Goal: Task Accomplishment & Management: Use online tool/utility

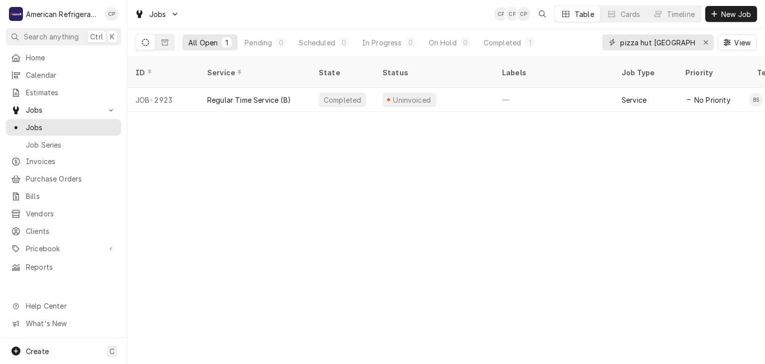
click at [676, 40] on input "pizza hut San Mateo" at bounding box center [657, 42] width 75 height 16
click at [676, 41] on input "pizza hut San Mateo" at bounding box center [657, 42] width 75 height 16
click at [665, 45] on input "pizza hut San ateo" at bounding box center [657, 42] width 75 height 16
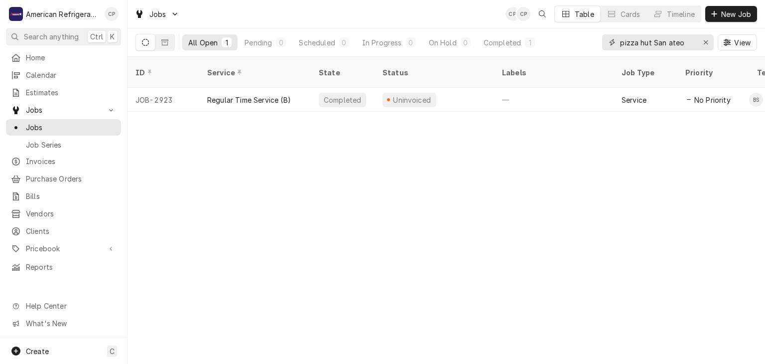
click at [665, 45] on input "pizza hut San ateo" at bounding box center [657, 42] width 75 height 16
type input "freddy"
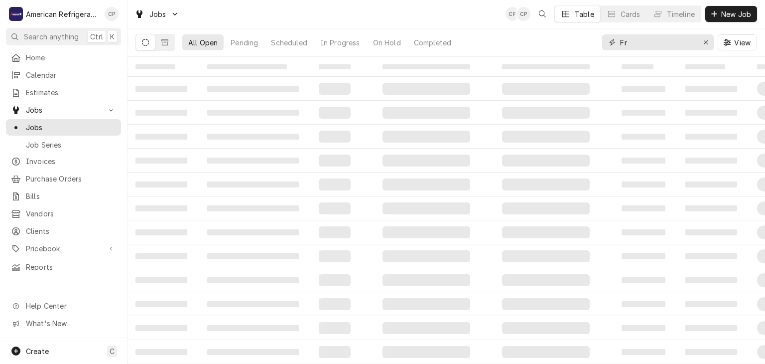
type input "F"
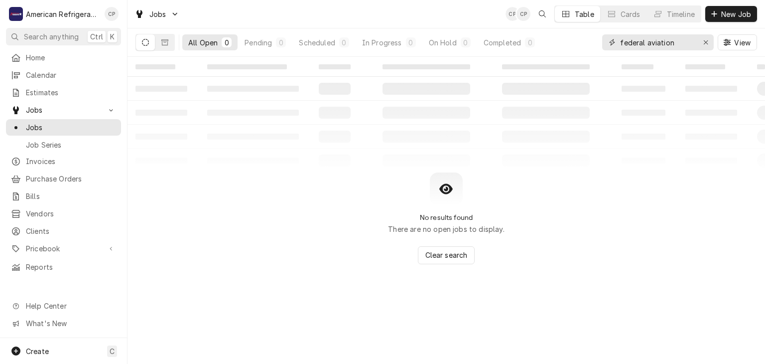
click at [664, 43] on input "federal aviation" at bounding box center [657, 42] width 75 height 16
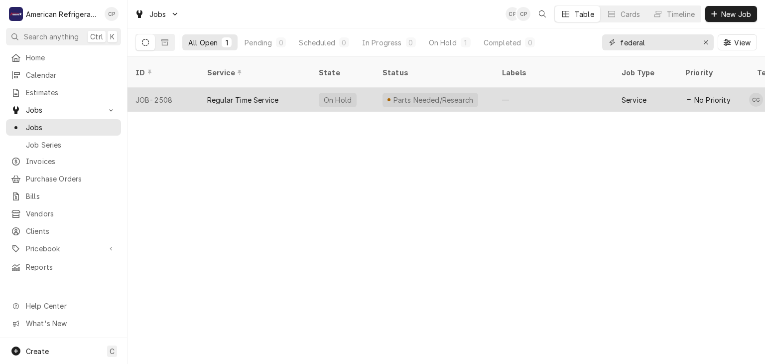
type input "federal"
click at [262, 95] on div "Regular Time Service" at bounding box center [242, 100] width 71 height 10
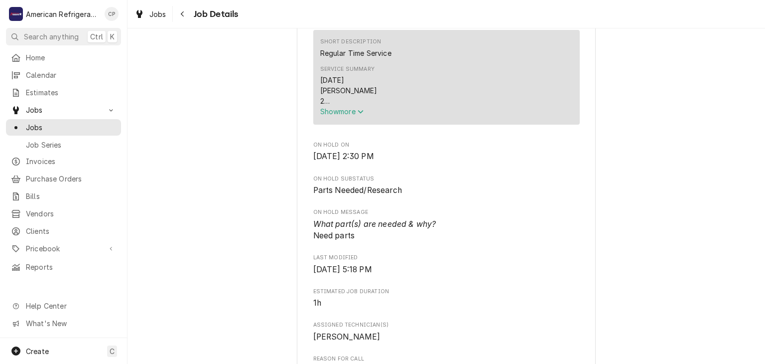
scroll to position [349, 0]
click at [360, 116] on icon "Service Summary" at bounding box center [361, 112] width 6 height 7
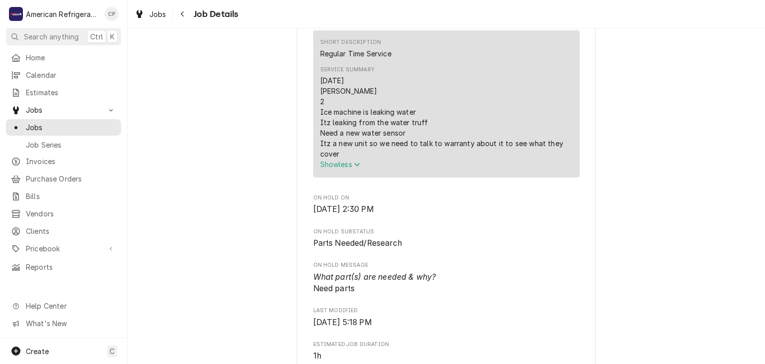
scroll to position [0, 0]
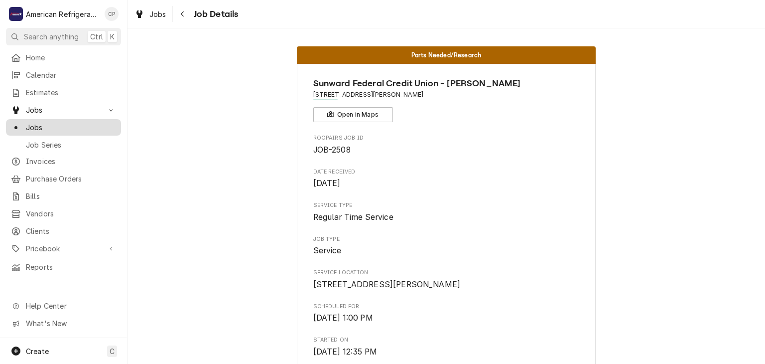
click at [90, 122] on span "Jobs" at bounding box center [71, 127] width 90 height 10
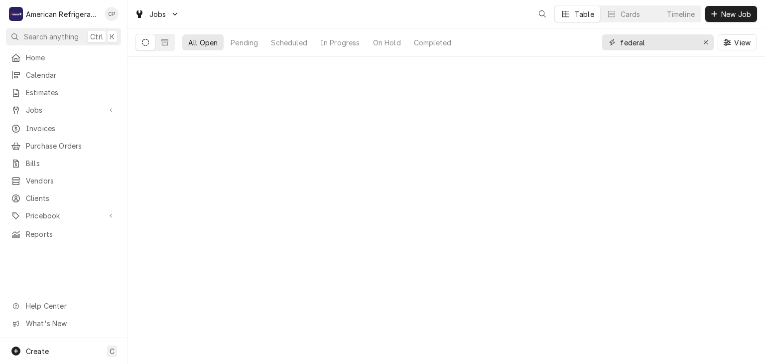
click at [676, 35] on input "federal" at bounding box center [657, 42] width 75 height 16
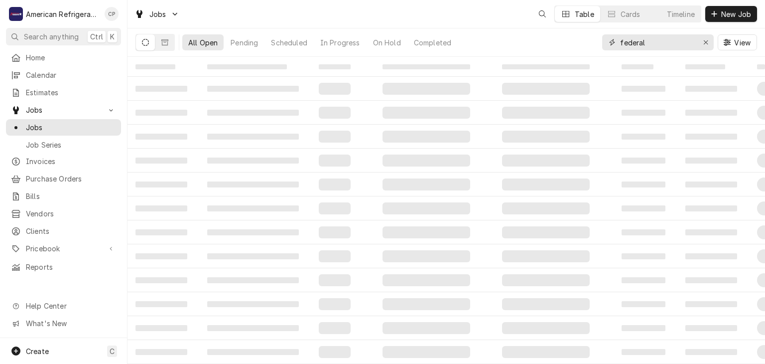
click at [676, 35] on input "federal" at bounding box center [657, 42] width 75 height 16
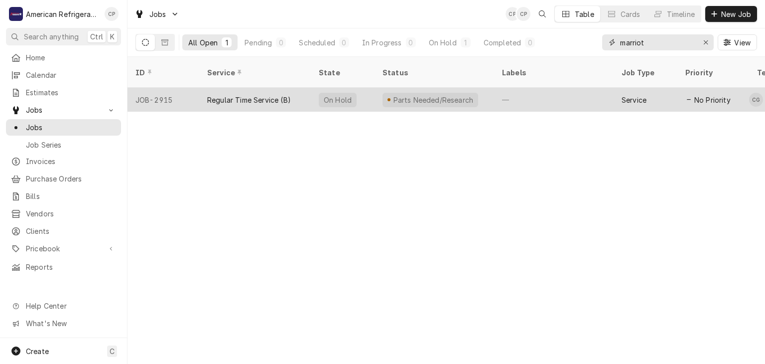
type input "marriot"
click at [258, 95] on div "Regular Time Service (B)" at bounding box center [249, 100] width 84 height 10
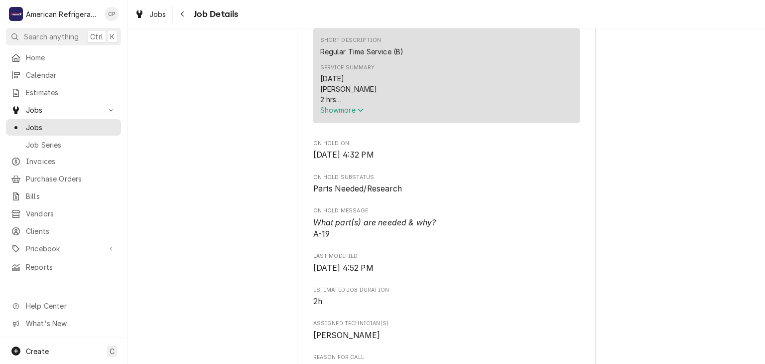
scroll to position [322, 0]
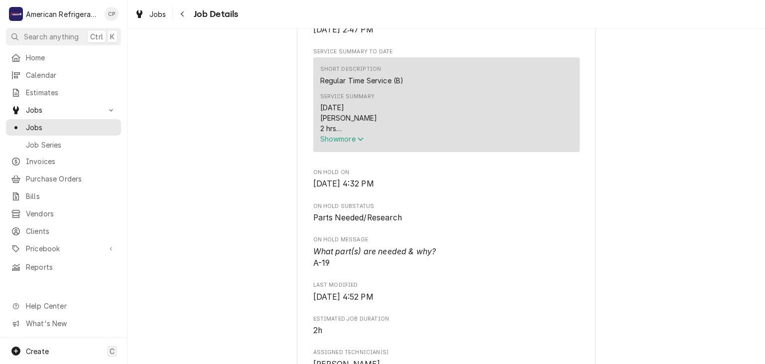
click at [341, 144] on button "Show more" at bounding box center [446, 138] width 252 height 10
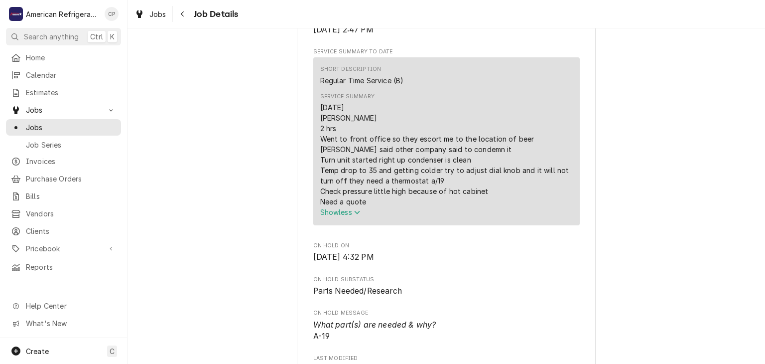
click at [284, 153] on div "Parts Needed/Research Courtyard Marriot [STREET_ADDRESS] Open in Maps Roopairs …" at bounding box center [445, 314] width 637 height 1195
click at [209, 171] on div "Parts Needed/Research Courtyard Marriot 5151 Journal Center Blvd NE, Albuquerqu…" at bounding box center [445, 314] width 637 height 1195
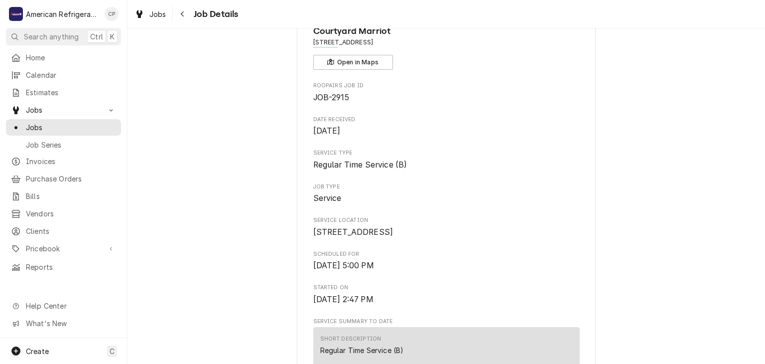
scroll to position [0, 0]
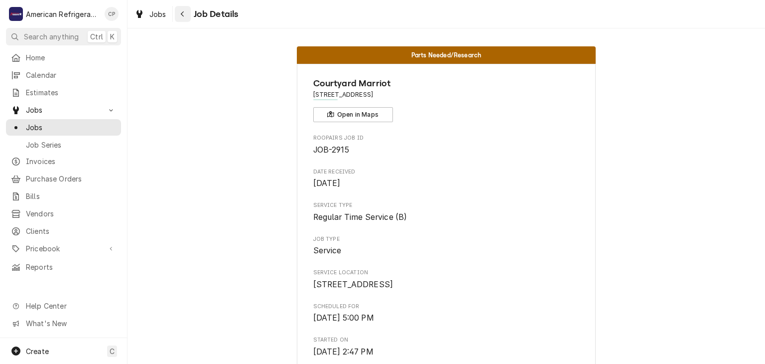
click at [188, 9] on button "Navigate back" at bounding box center [183, 14] width 16 height 16
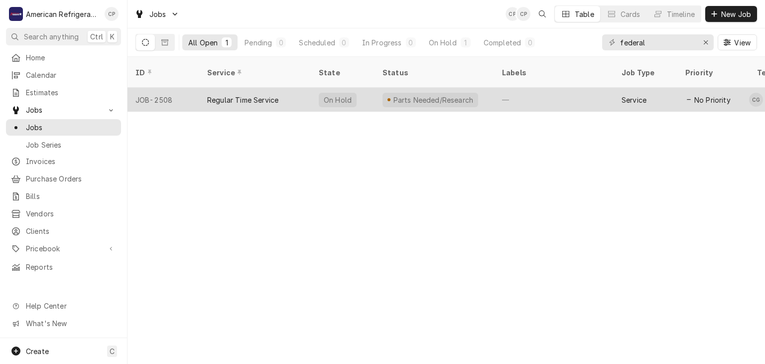
type input "federal"
click at [263, 95] on div "Regular Time Service" at bounding box center [242, 100] width 71 height 10
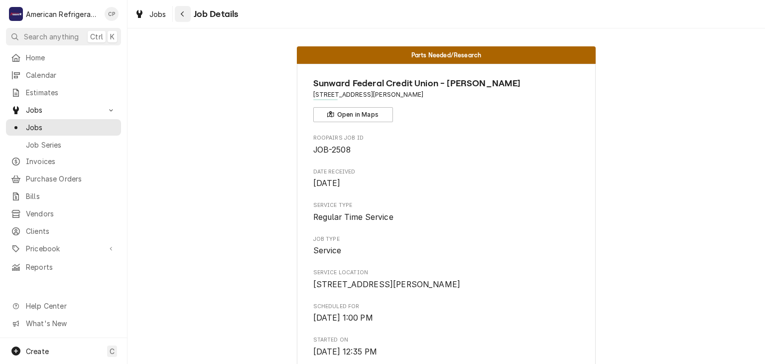
click at [182, 15] on icon "Navigate back" at bounding box center [182, 13] width 3 height 5
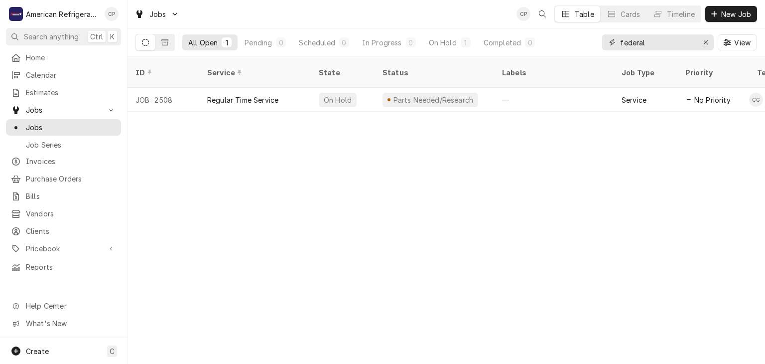
click at [650, 47] on input "federal" at bounding box center [657, 42] width 75 height 16
type input "303 coors"
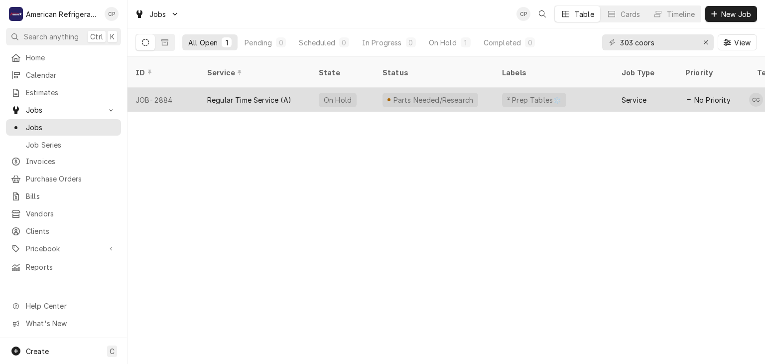
click at [263, 95] on div "Regular Time Service (A)" at bounding box center [249, 100] width 84 height 10
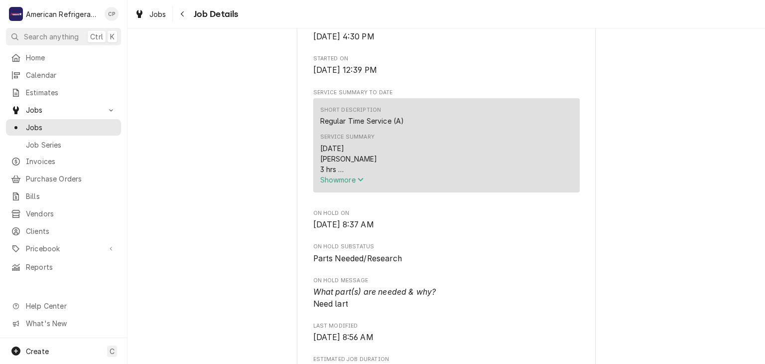
scroll to position [300, 0]
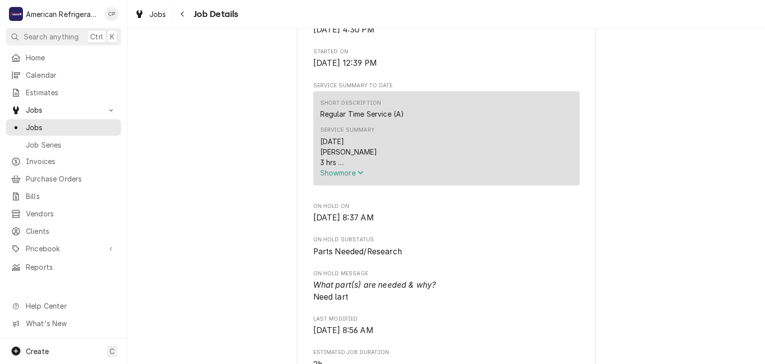
click at [331, 167] on div "[DATE] [PERSON_NAME] 3 hrs Top railing is not working properly Had a dirty cond…" at bounding box center [446, 151] width 252 height 31
click at [330, 177] on span "Show more" at bounding box center [342, 172] width 44 height 8
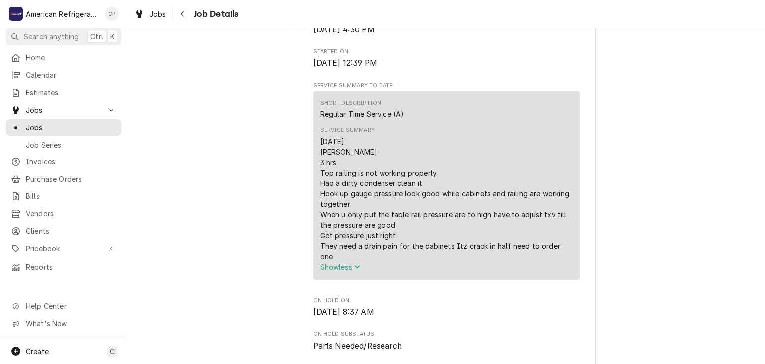
scroll to position [331, 0]
